Goal: Communication & Community: Answer question/provide support

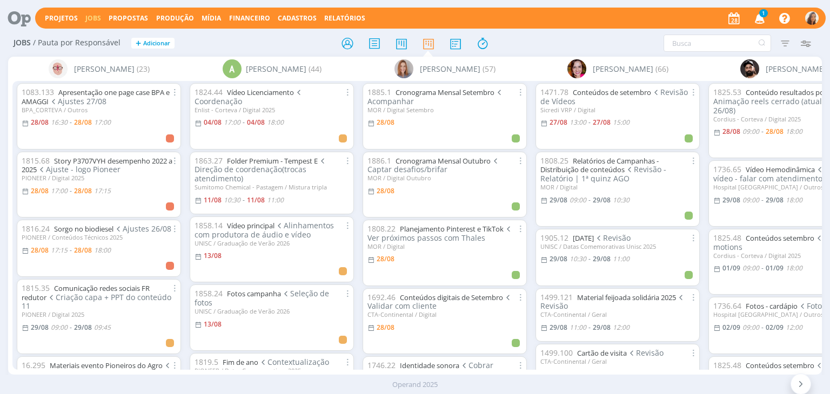
click at [758, 17] on icon "button" at bounding box center [759, 18] width 19 height 18
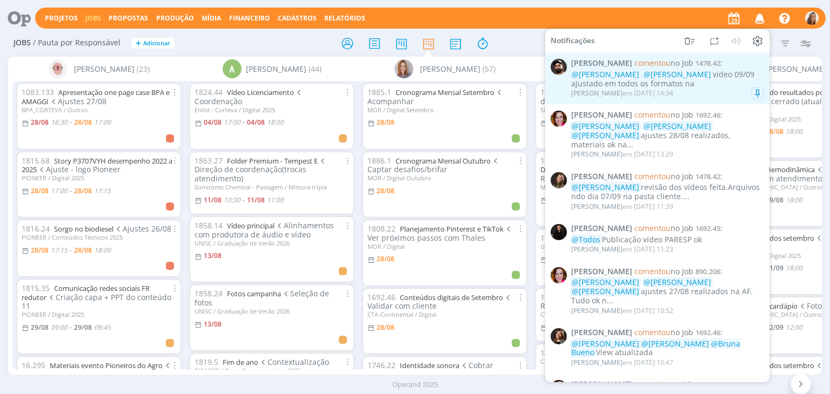
click at [676, 83] on div "@[PERSON_NAME] @[PERSON_NAME] video 09/09 ajustado em todos os formatos na" at bounding box center [667, 79] width 192 height 18
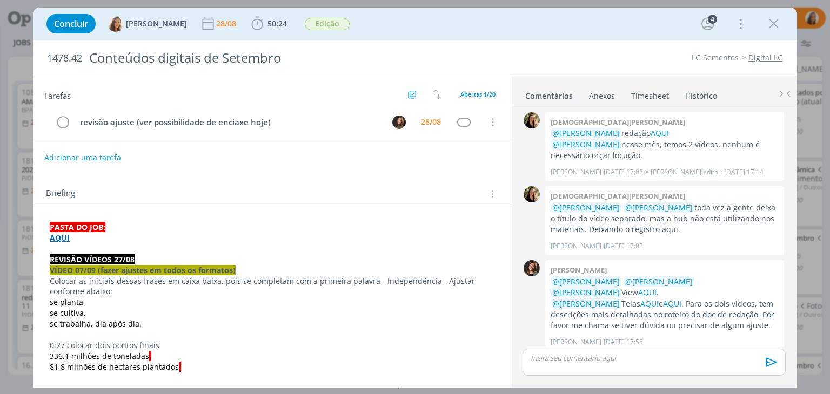
scroll to position [847, 0]
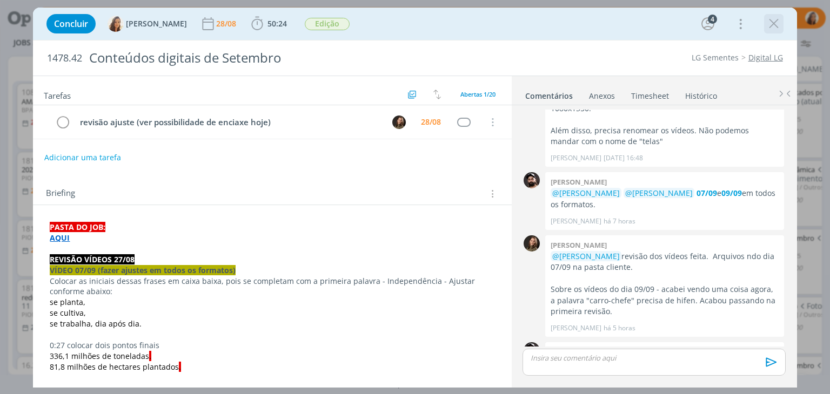
click at [765, 22] on icon "dialog" at bounding box center [773, 24] width 16 height 16
